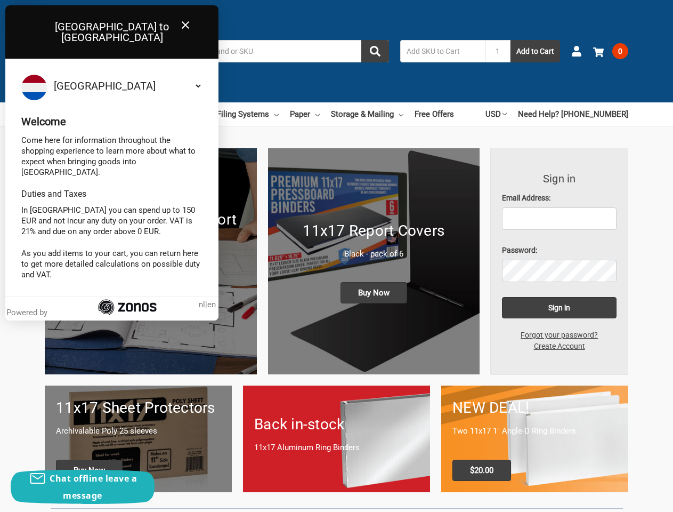
click at [262, 51] on input "Search" at bounding box center [262, 51] width 253 height 22
click at [498, 51] on input "1" at bounding box center [498, 51] width 26 height 22
click at [507, 114] on link "USD" at bounding box center [495, 113] width 21 height 23
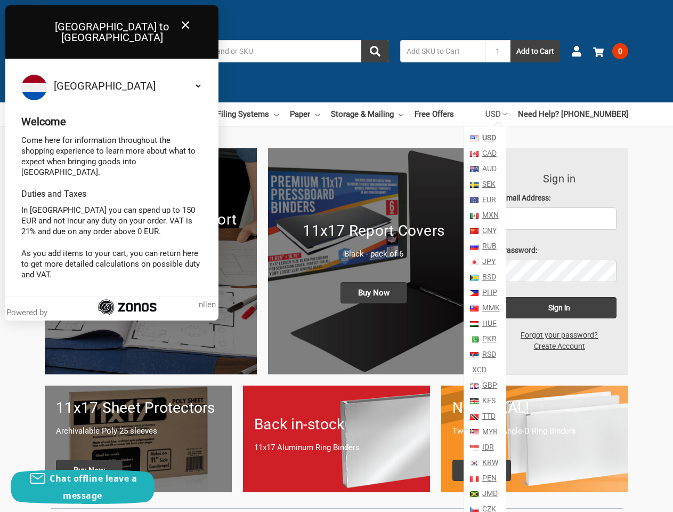
click at [185, 26] on icon "Close" at bounding box center [185, 25] width 13 height 13
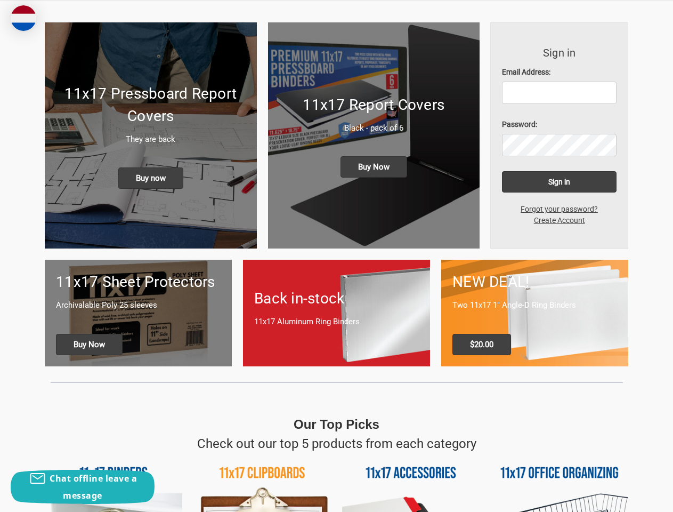
click at [198, 283] on h1 "11x17 Sheet Protectors" at bounding box center [138, 282] width 165 height 22
click at [212, 283] on h1 "11x17 Sheet Protectors" at bounding box center [138, 282] width 165 height 22
click at [83, 487] on div "Chat offline leave a message" at bounding box center [83, 486] width 144 height 34
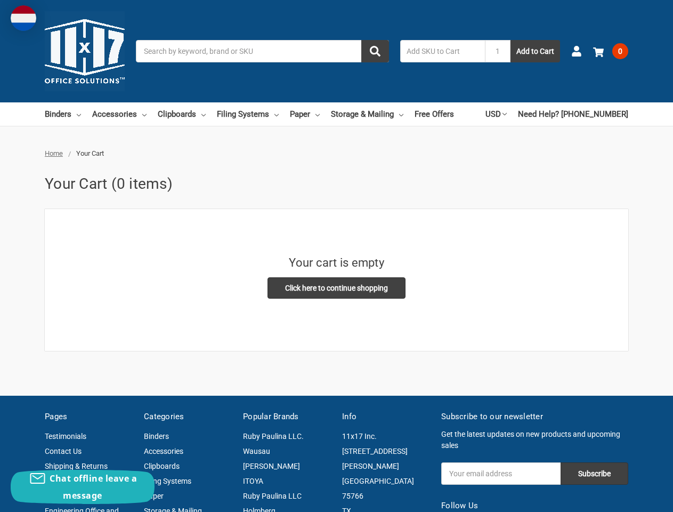
click at [336, 256] on h3 "Your cart is empty" at bounding box center [336, 263] width 95 height 18
click at [262, 51] on input "Search" at bounding box center [262, 51] width 253 height 22
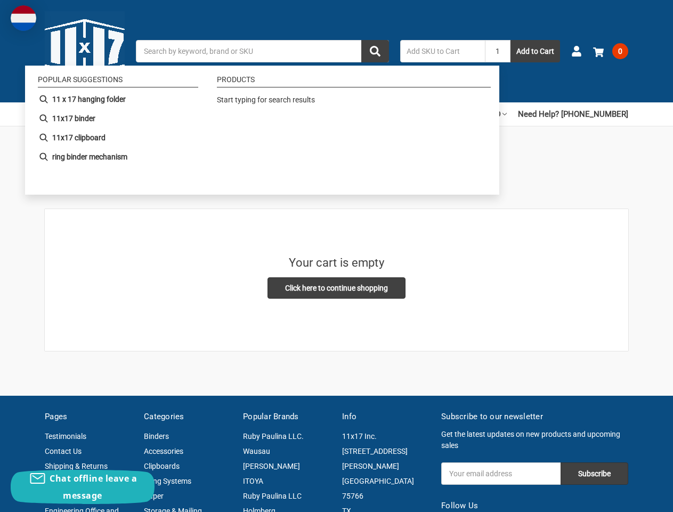
click at [498, 51] on input "1" at bounding box center [498, 51] width 26 height 22
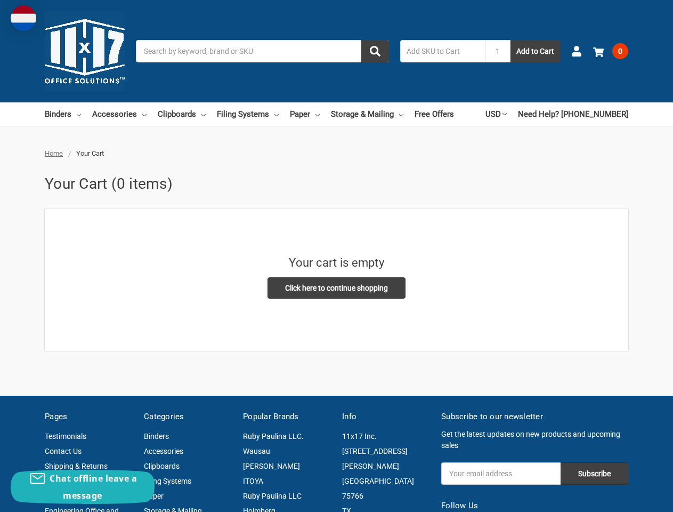
click at [507, 114] on link "USD" at bounding box center [495, 113] width 21 height 23
click at [83, 487] on div "Chat offline leave a message" at bounding box center [83, 486] width 144 height 34
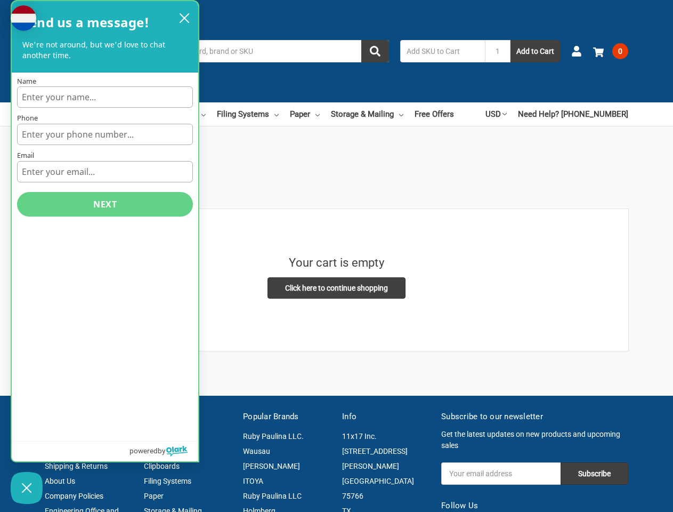
scroll to position [126, 0]
